Goal: Information Seeking & Learning: Compare options

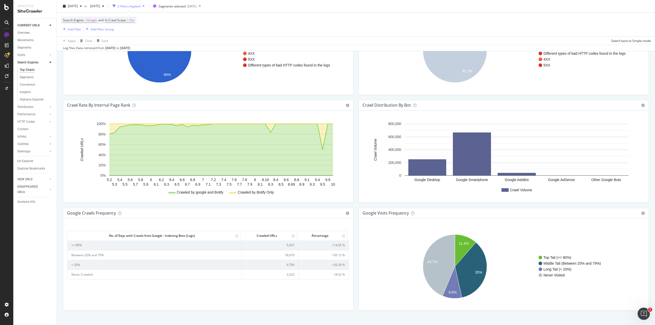
scroll to position [485, 0]
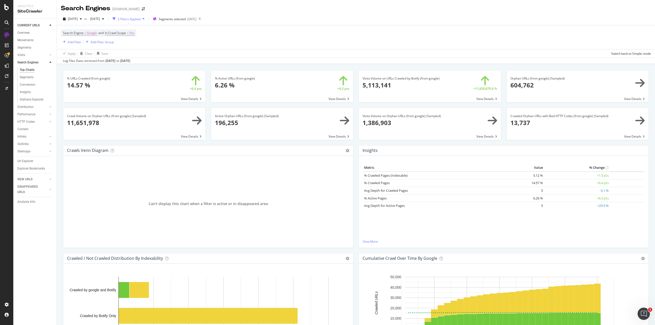
click at [140, 20] on div "2 Filters Applied" at bounding box center [129, 19] width 23 height 4
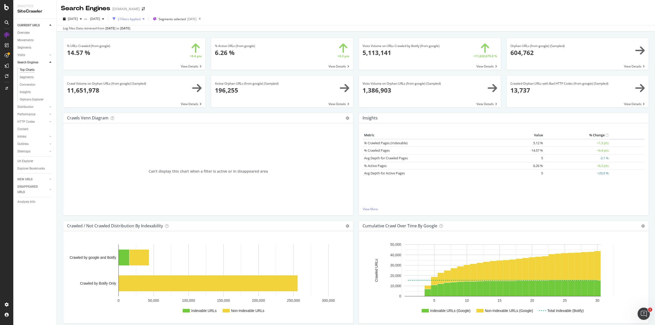
click at [140, 20] on div "2 Filters Applied" at bounding box center [129, 19] width 23 height 4
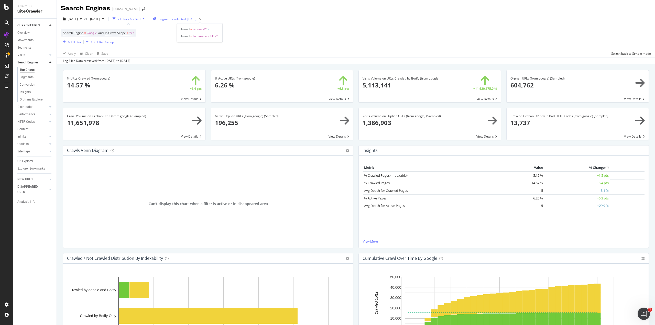
click at [186, 18] on span "Segments selected" at bounding box center [172, 19] width 27 height 4
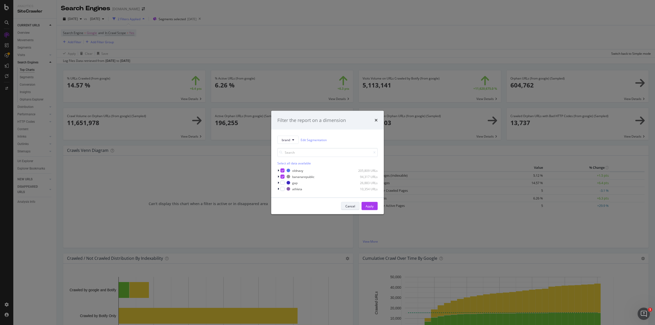
click at [350, 205] on div "Cancel" at bounding box center [350, 206] width 10 height 4
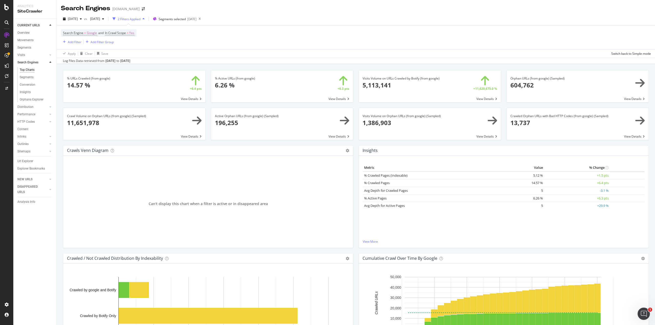
click at [261, 52] on div "Apply Clear Save Switch back to Simple mode" at bounding box center [356, 53] width 598 height 8
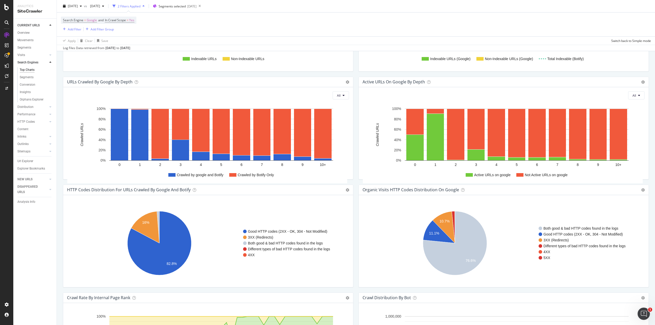
scroll to position [485, 0]
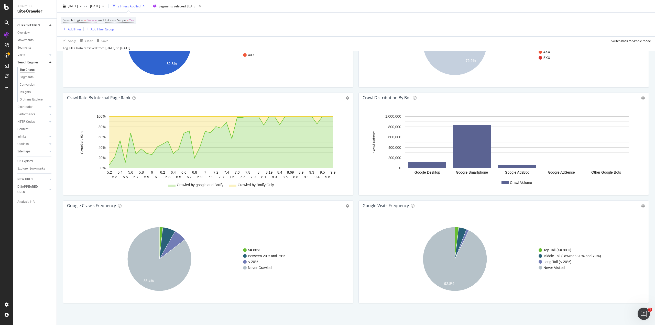
click at [327, 22] on div "Search Engine = Google and In Crawl Scope = Yes Add Filter Add Filter Group" at bounding box center [356, 25] width 590 height 24
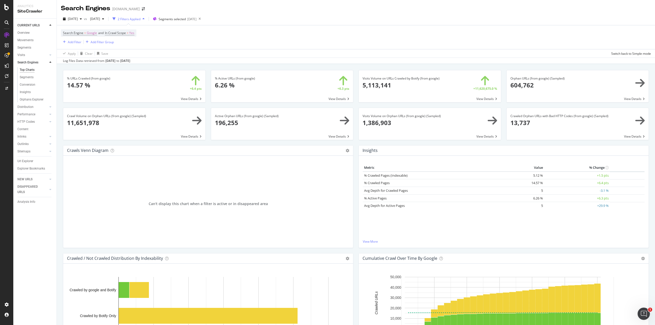
scroll to position [284, 0]
click at [100, 20] on span "[DATE]" at bounding box center [94, 19] width 12 height 4
click at [100, 19] on span "[DATE]" at bounding box center [94, 19] width 12 height 4
click at [104, 18] on icon "button" at bounding box center [103, 18] width 2 height 3
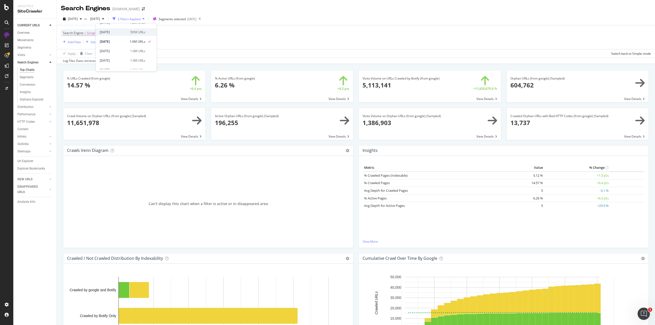
click at [125, 32] on div "[DATE]" at bounding box center [113, 32] width 27 height 5
click at [293, 11] on div "Search Engines [DOMAIN_NAME]" at bounding box center [356, 6] width 598 height 13
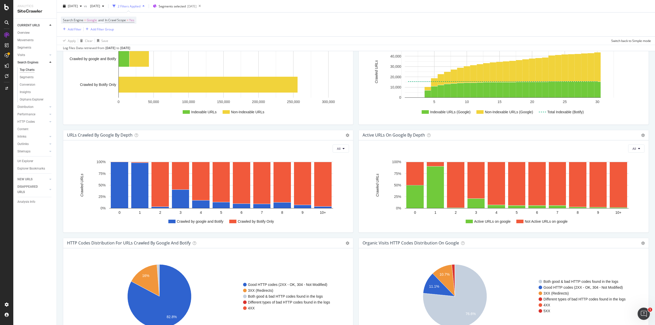
scroll to position [284, 0]
